Goal: Find specific page/section: Find specific page/section

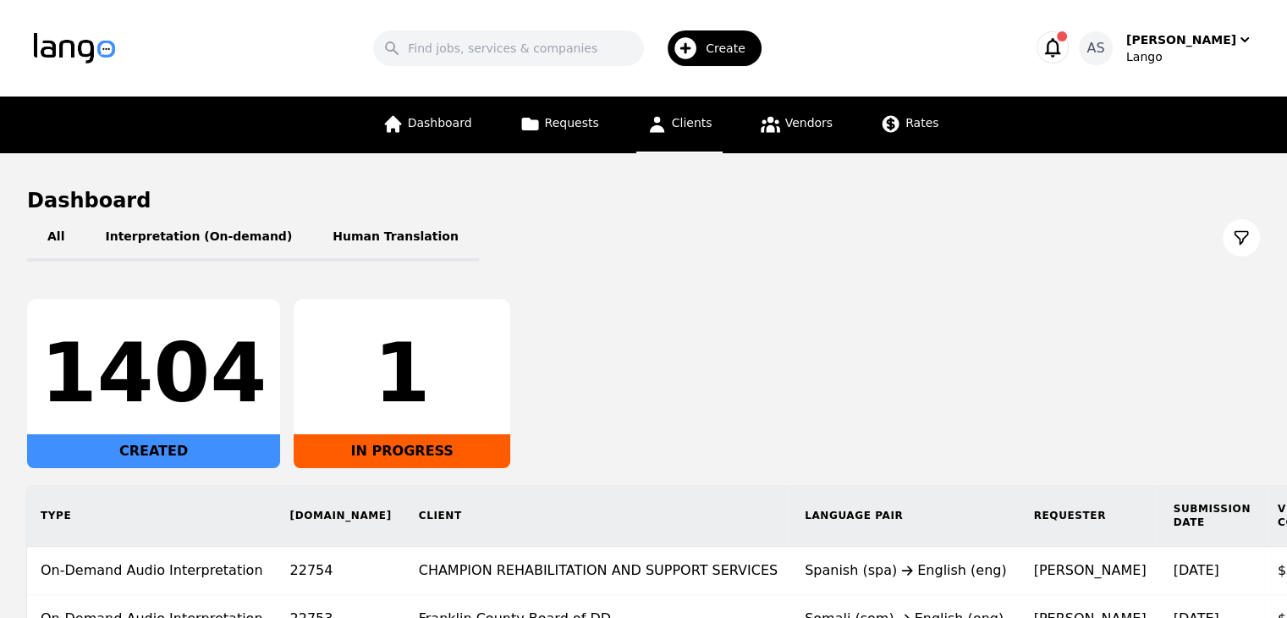
click at [680, 123] on span "Clients" at bounding box center [692, 123] width 41 height 14
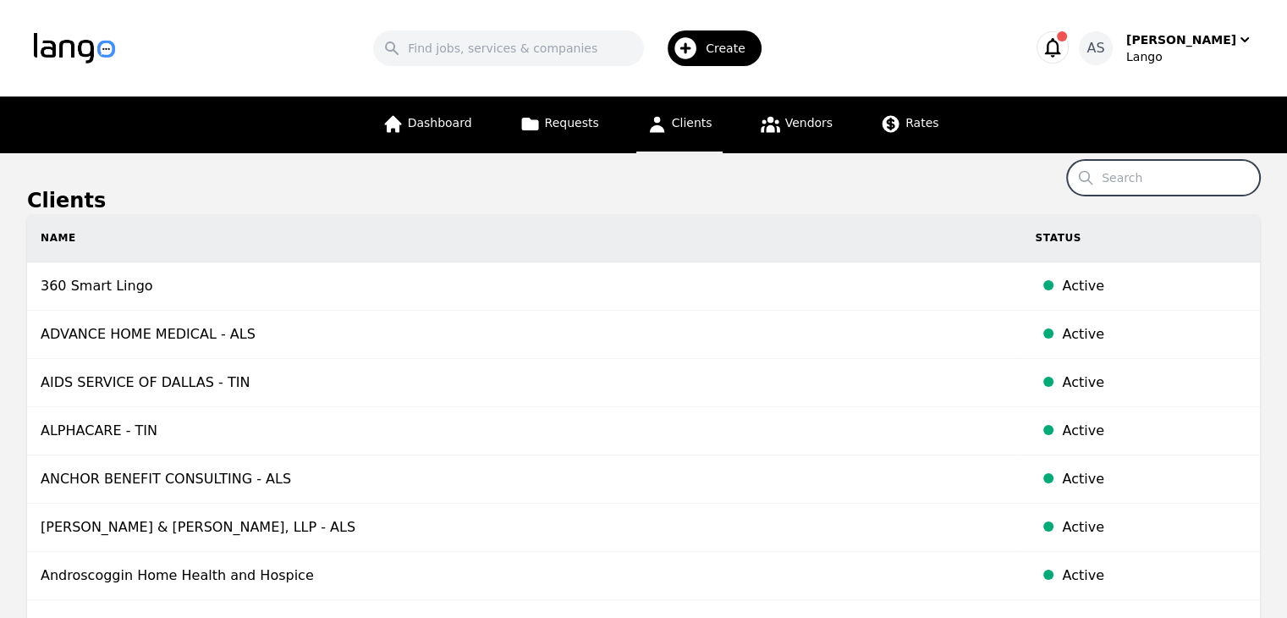
click at [1170, 163] on input "Search" at bounding box center [1163, 178] width 193 height 36
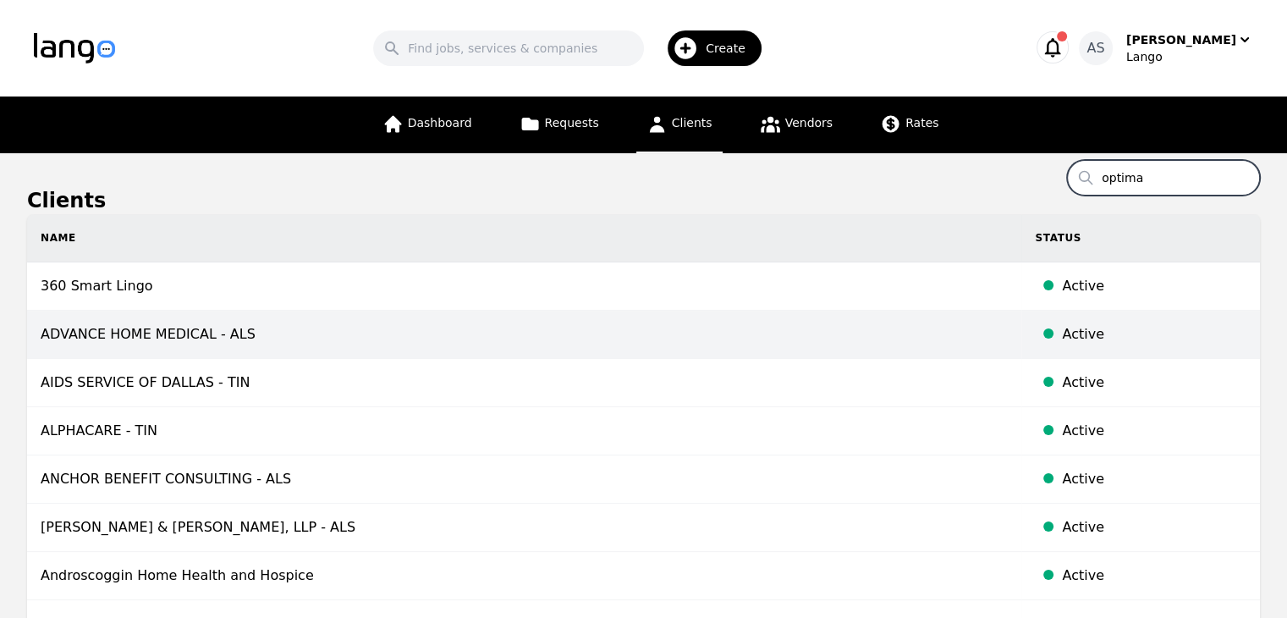
type input "optima"
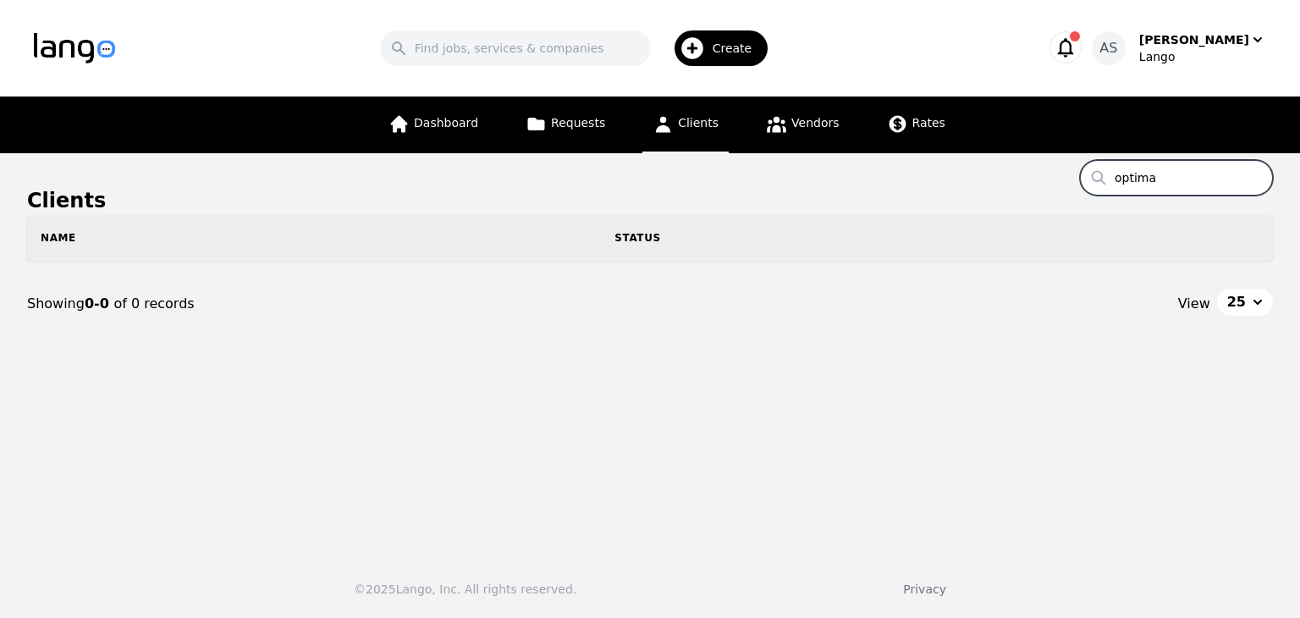
click at [1255, 176] on input "optima" at bounding box center [1176, 178] width 193 height 36
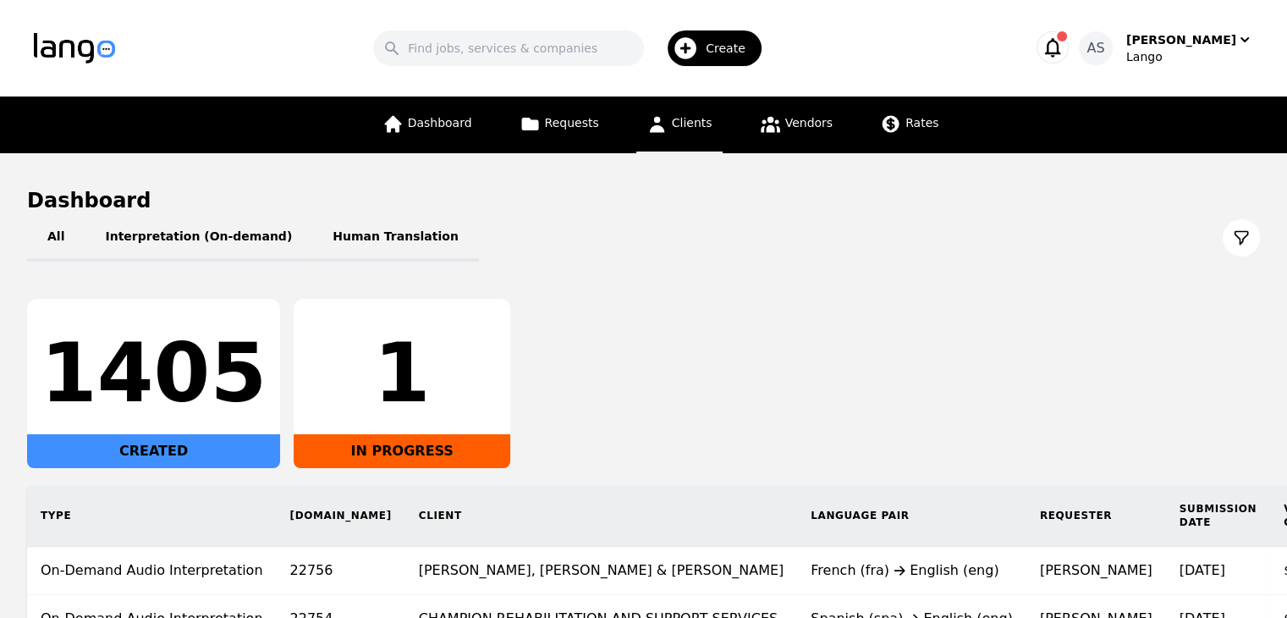
click at [690, 124] on span "Clients" at bounding box center [692, 123] width 41 height 14
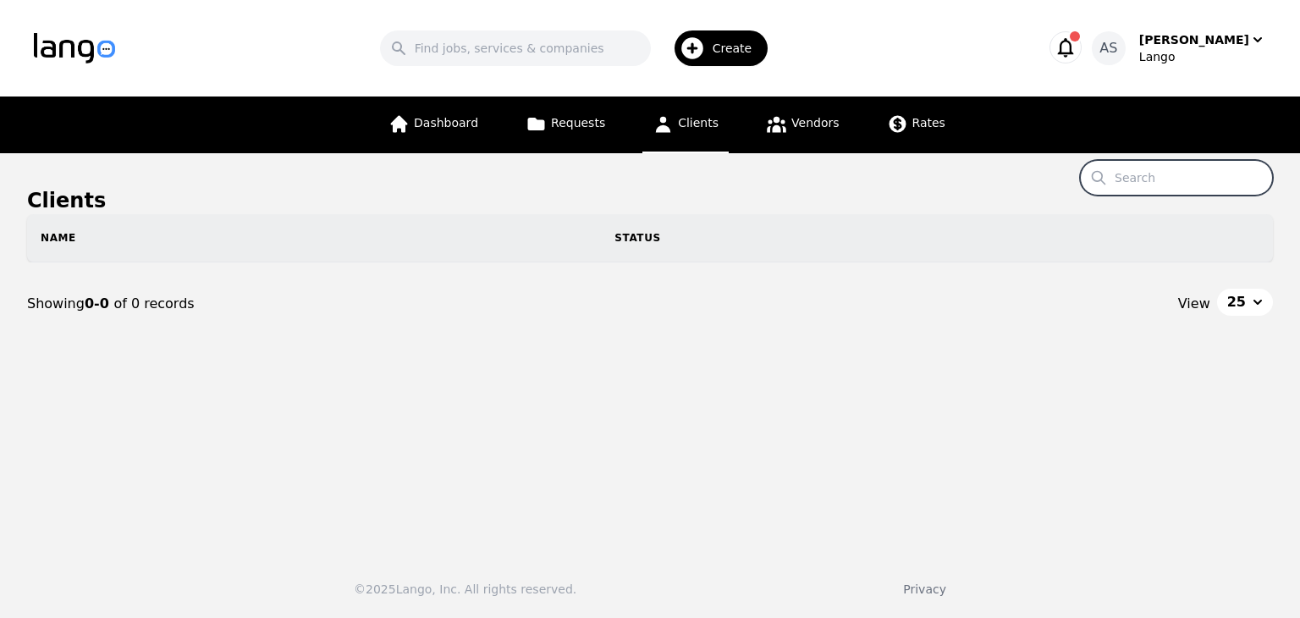
click at [1151, 173] on input "Search" at bounding box center [1176, 178] width 193 height 36
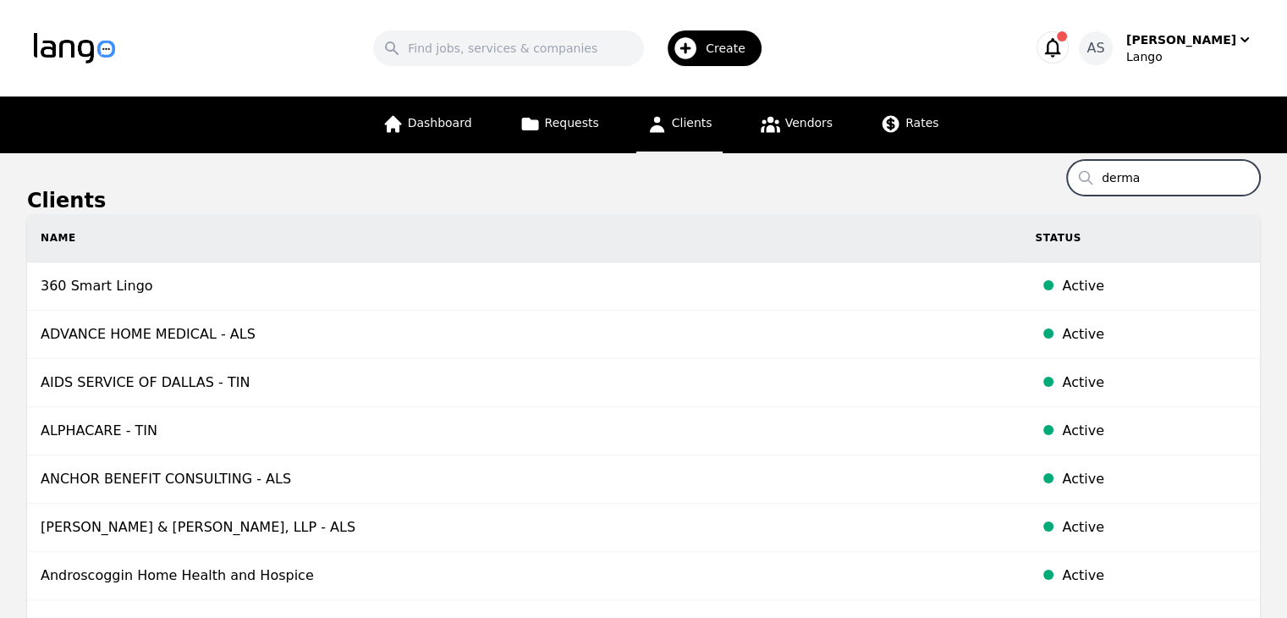
type input "derma"
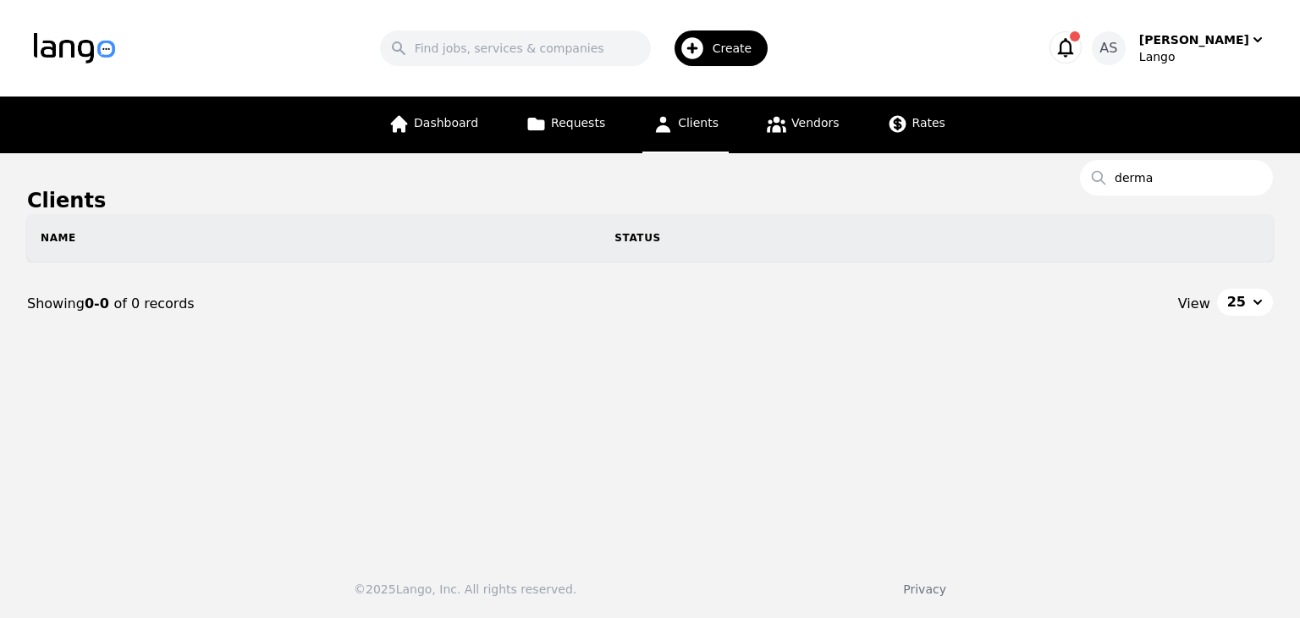
click at [1163, 153] on main "Clients Search derma Name Status Showing 0-0 of 0 records View 25" at bounding box center [650, 346] width 1300 height 387
click at [1178, 170] on input "derma" at bounding box center [1176, 178] width 193 height 36
